Goal: Transaction & Acquisition: Obtain resource

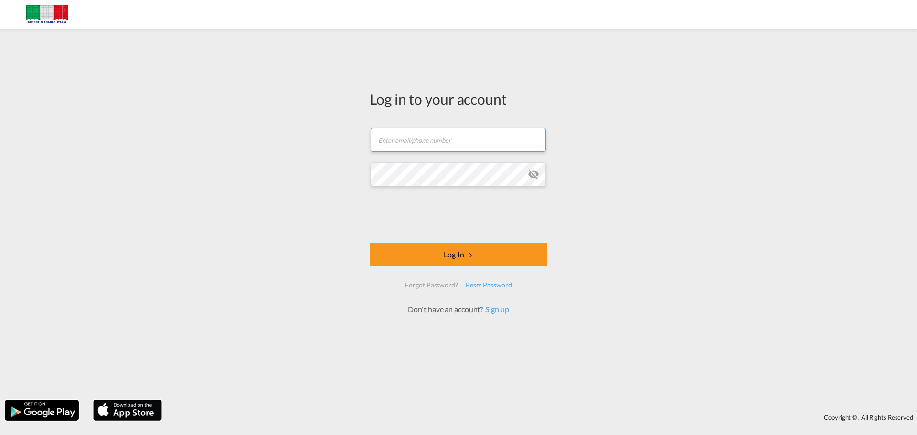
type input "[EMAIL_ADDRESS][PERSON_NAME][PERSON_NAME][DOMAIN_NAME]"
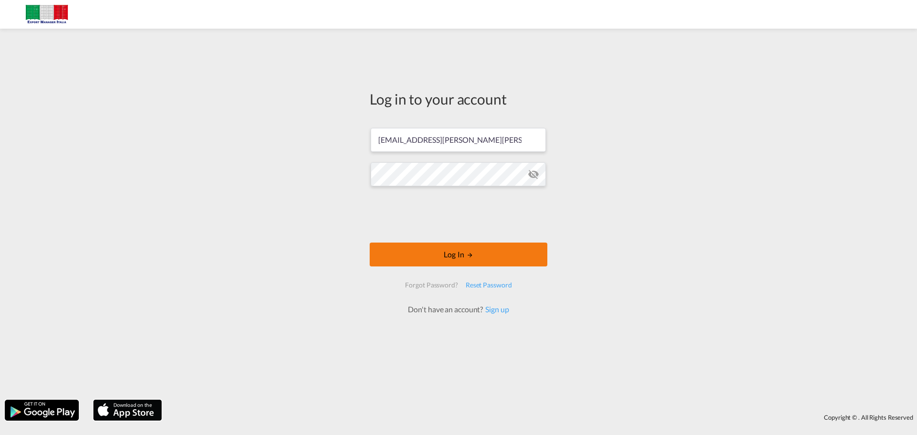
click at [451, 255] on button "Log In" at bounding box center [459, 255] width 178 height 24
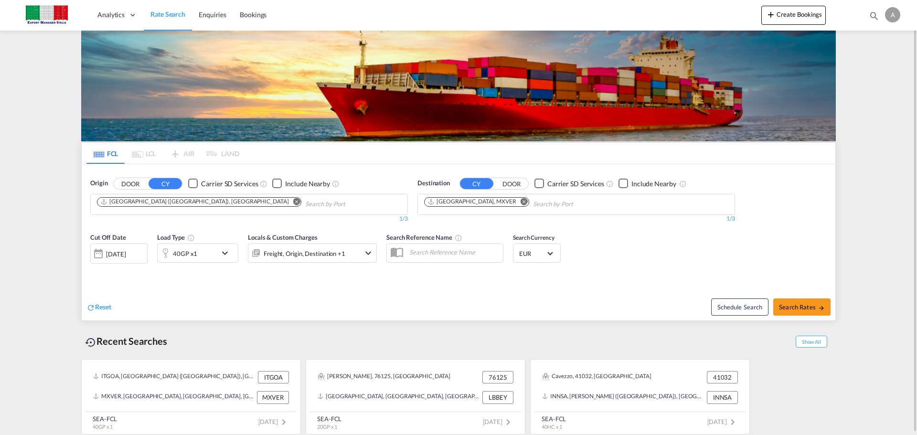
click at [287, 205] on button "Remove" at bounding box center [294, 203] width 14 height 10
click at [521, 202] on md-icon "Remove" at bounding box center [524, 201] width 7 height 7
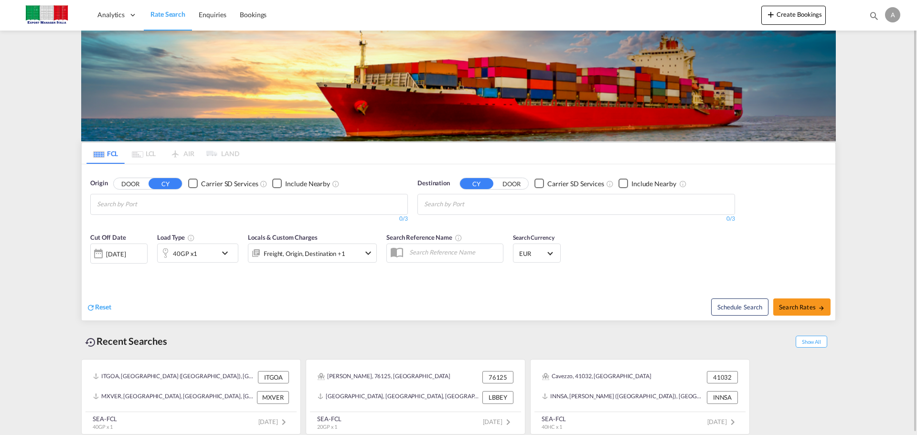
click at [130, 184] on button "DOOR" at bounding box center [130, 183] width 33 height 11
click at [223, 212] on body "Analytics Dashboard Rate Search Enquiries Bookings Analytics" at bounding box center [458, 217] width 917 height 435
paste input "Arcevia AN [GEOGRAPHIC_DATA]"
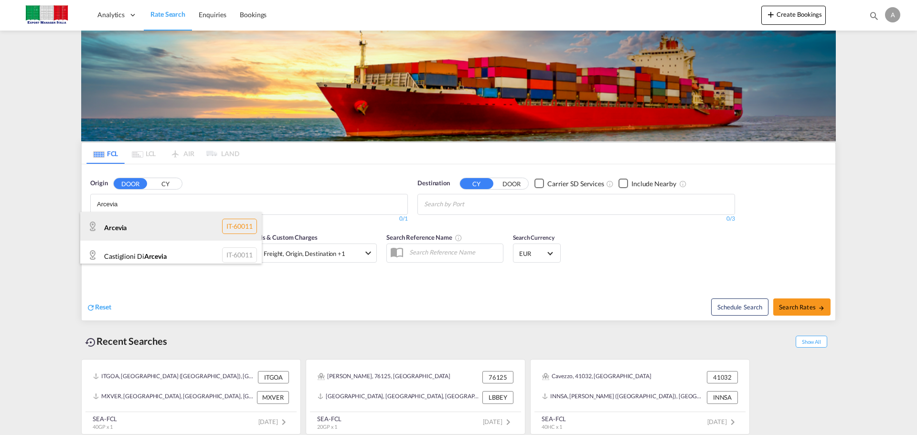
type input "Arcevia"
click at [174, 226] on div "Arcevia IT-60011" at bounding box center [171, 226] width 182 height 29
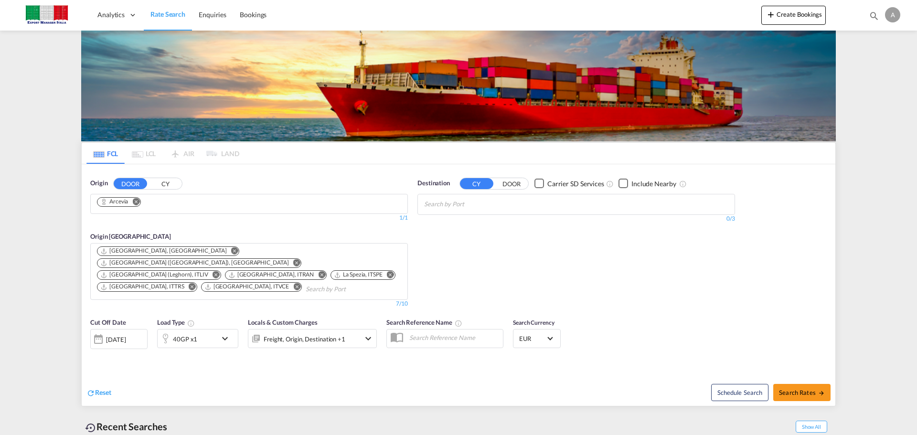
click at [469, 209] on body "Analytics Dashboard Rate Search Enquiries Bookings Analytics" at bounding box center [458, 217] width 917 height 435
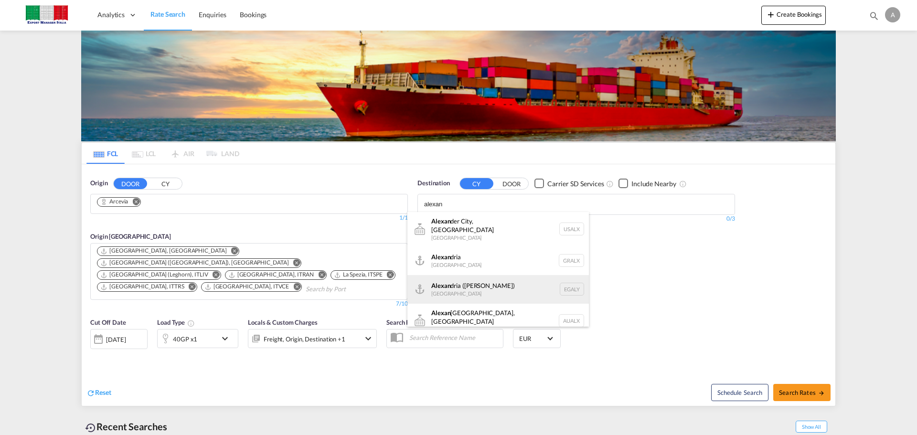
type input "alexan"
click at [489, 284] on div "[PERSON_NAME] ([PERSON_NAME]) [GEOGRAPHIC_DATA] EGALY" at bounding box center [499, 289] width 182 height 29
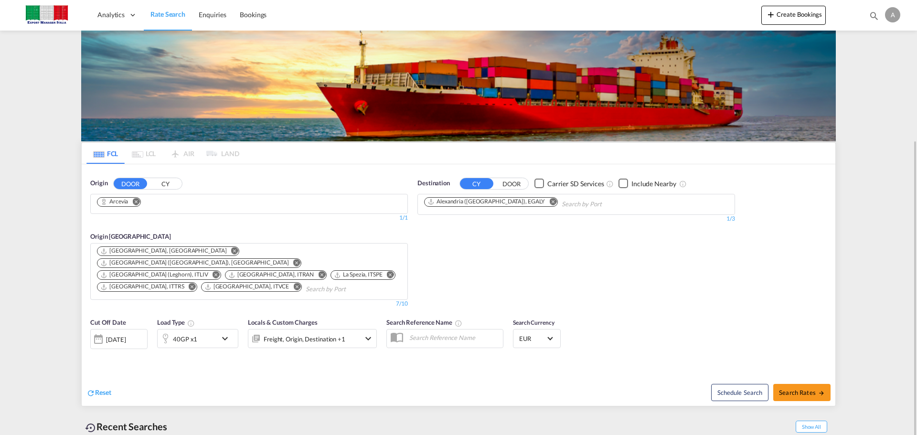
scroll to position [75, 0]
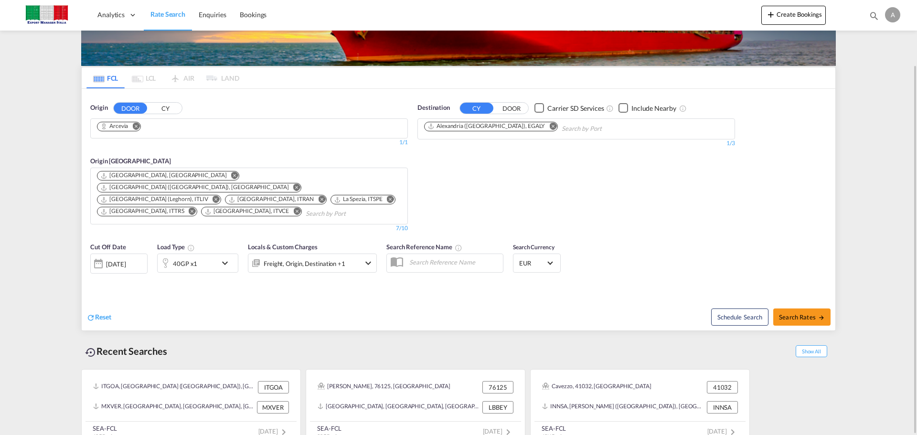
click at [219, 254] on div "40GP x1" at bounding box center [197, 263] width 81 height 19
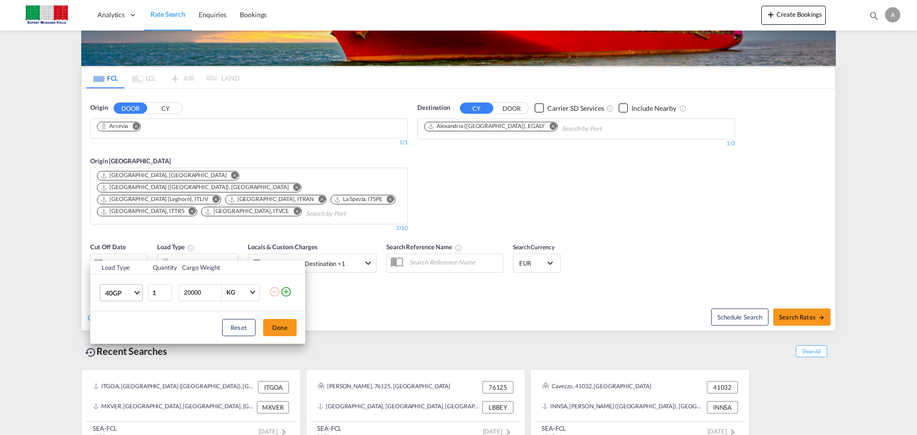
click at [138, 294] on md-select-value "40GP" at bounding box center [123, 293] width 38 height 16
click at [122, 276] on md-option "20GP" at bounding box center [129, 269] width 65 height 23
click at [237, 295] on span "KG" at bounding box center [237, 293] width 22 height 9
click at [248, 295] on md-option "KG" at bounding box center [251, 292] width 65 height 23
click at [356, 296] on div "Load Type Quantity Cargo Weight 20GP 1 20000 KG Load type addition is restricte…" at bounding box center [458, 217] width 917 height 435
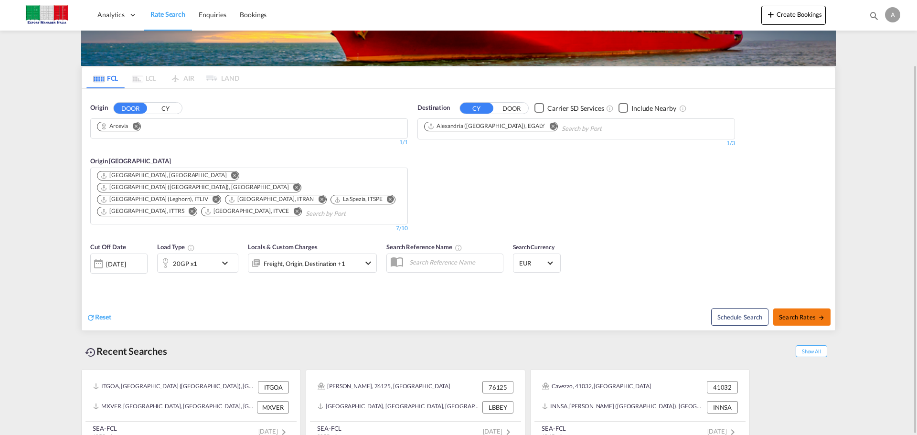
click at [797, 313] on span "Search Rates" at bounding box center [802, 317] width 46 height 8
type input "Arcevia to EGALY / [DATE]"
